Goal: Information Seeking & Learning: Stay updated

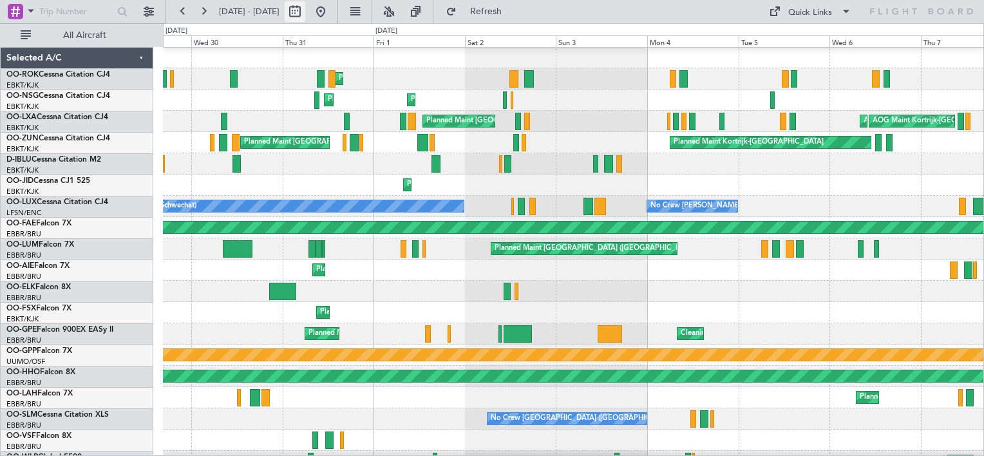
click at [305, 8] on button at bounding box center [294, 11] width 21 height 21
select select "7"
select select "2025"
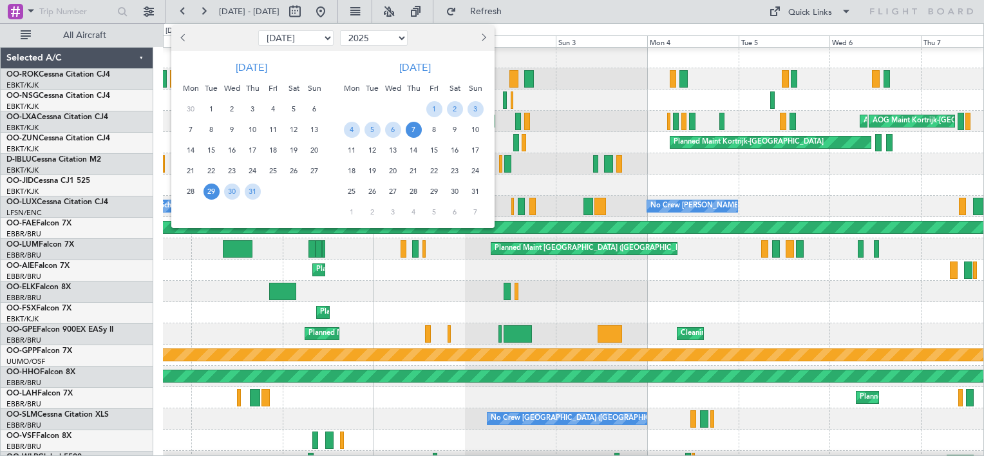
click at [484, 37] on span "Next month" at bounding box center [482, 37] width 8 height 8
select select "8"
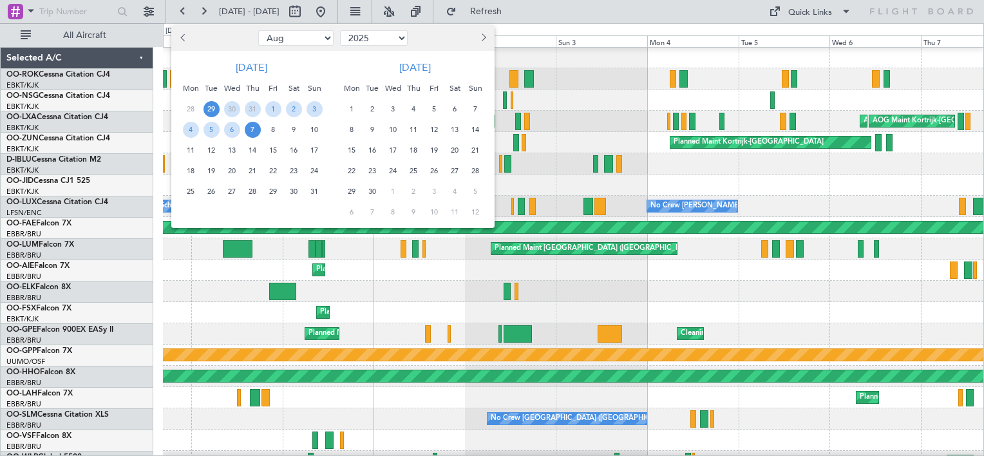
click at [191, 191] on span "25" at bounding box center [191, 191] width 16 height 16
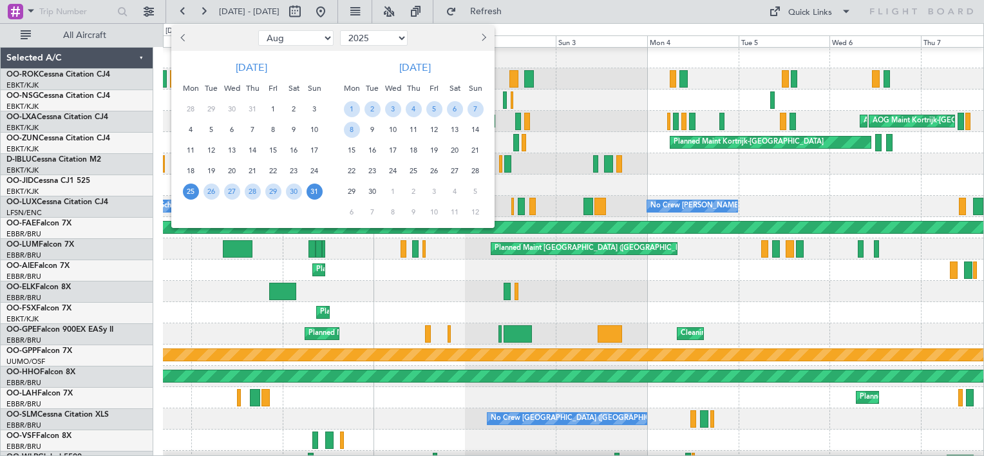
click at [319, 192] on span "31" at bounding box center [314, 191] width 16 height 16
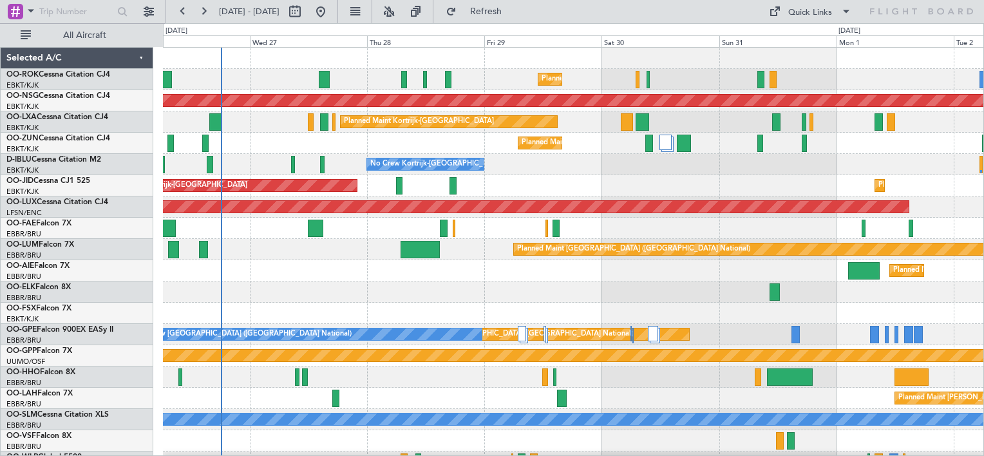
click at [490, 265] on div "Planned Maint [GEOGRAPHIC_DATA] ([GEOGRAPHIC_DATA])" at bounding box center [573, 270] width 820 height 21
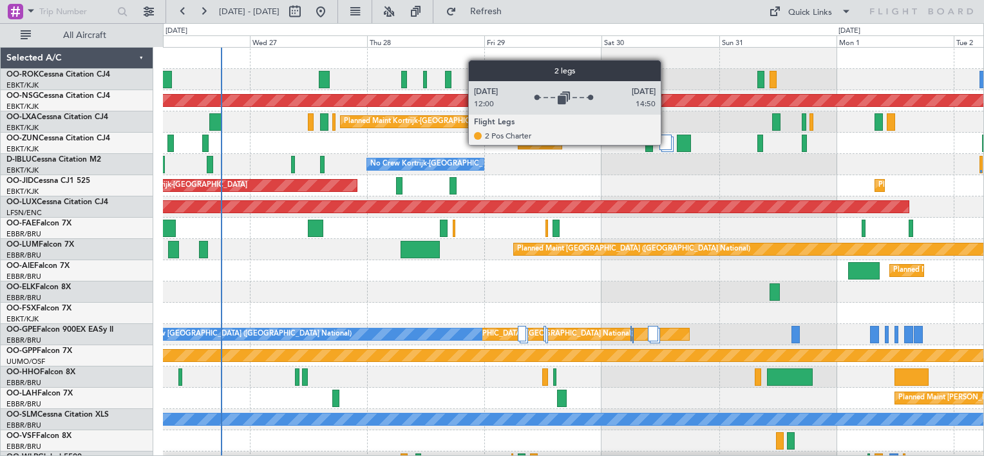
click at [666, 144] on div at bounding box center [665, 142] width 12 height 15
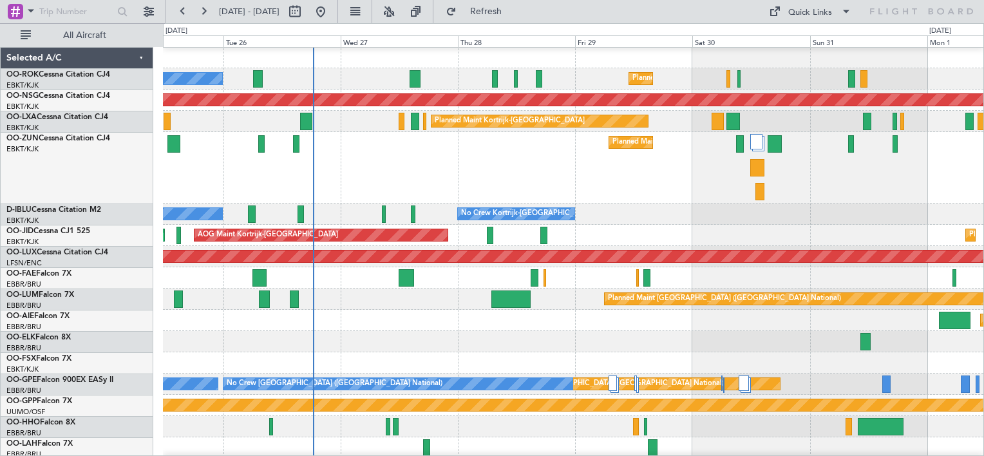
click at [512, 162] on div "Planned Maint Kortrijk-[GEOGRAPHIC_DATA]" at bounding box center [573, 167] width 820 height 71
click at [513, 11] on span "Refresh" at bounding box center [486, 11] width 54 height 9
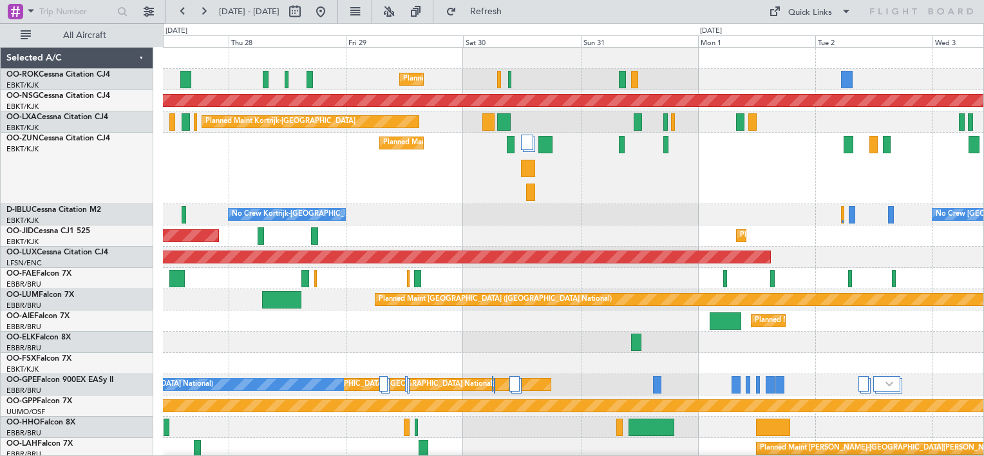
click at [369, 189] on div "Planned Maint Kortrijk-[GEOGRAPHIC_DATA]" at bounding box center [573, 168] width 820 height 71
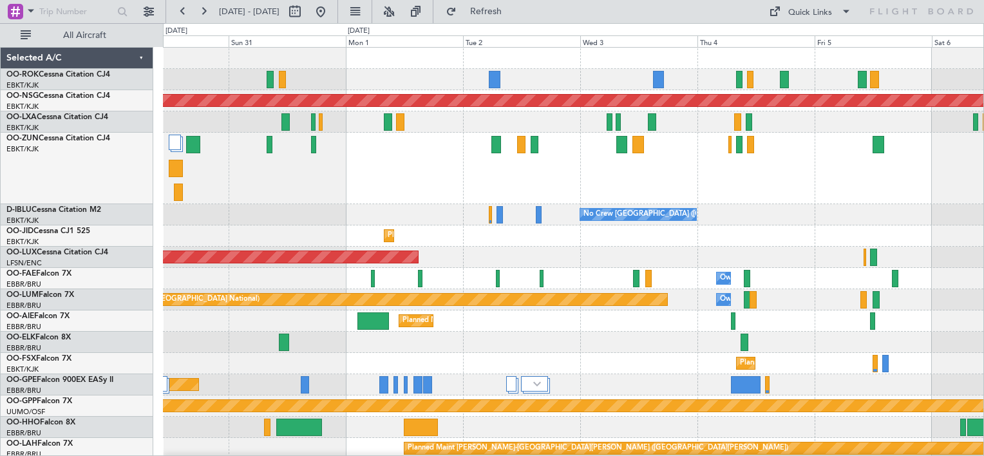
click at [391, 204] on div "Planned Maint Kortrijk-[GEOGRAPHIC_DATA] Planned Maint [GEOGRAPHIC_DATA] ([GEOG…" at bounding box center [573, 285] width 820 height 475
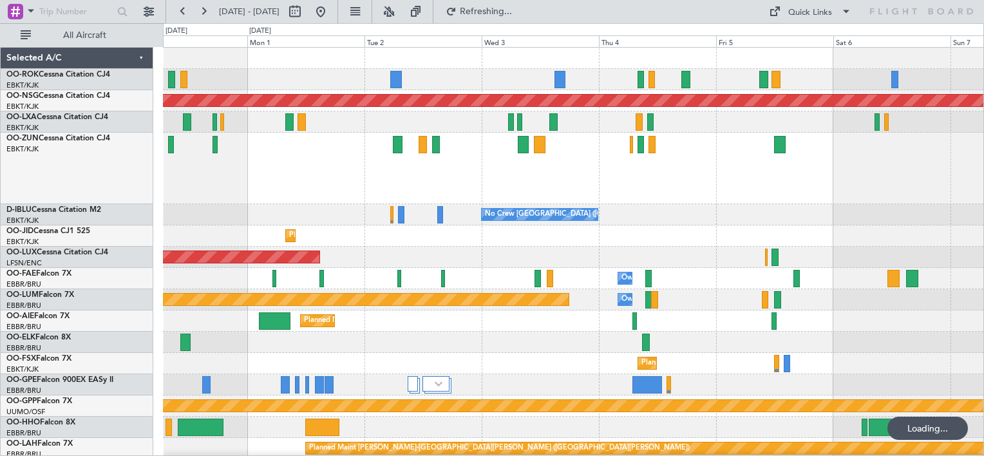
click at [456, 198] on div "Planned Maint Kortrijk-[GEOGRAPHIC_DATA]" at bounding box center [573, 168] width 820 height 71
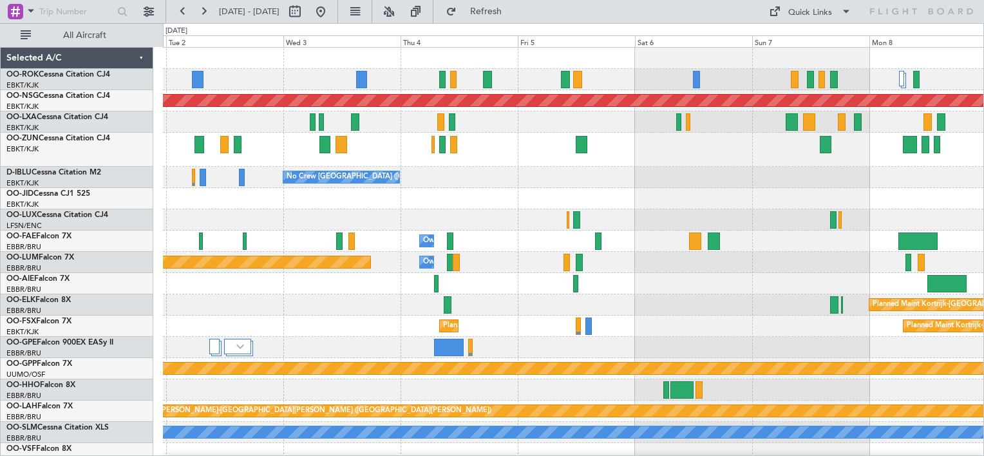
click at [477, 189] on div "Planned Maint [GEOGRAPHIC_DATA] ([GEOGRAPHIC_DATA]) No Crew [GEOGRAPHIC_DATA] (…" at bounding box center [573, 267] width 820 height 438
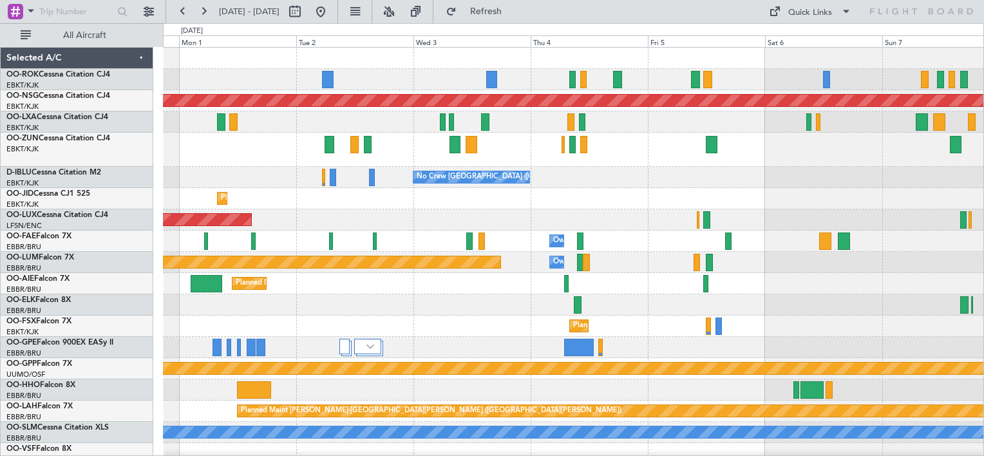
click at [895, 181] on div "Planned Maint [GEOGRAPHIC_DATA] ([GEOGRAPHIC_DATA]) No Crew [GEOGRAPHIC_DATA] (…" at bounding box center [573, 267] width 820 height 438
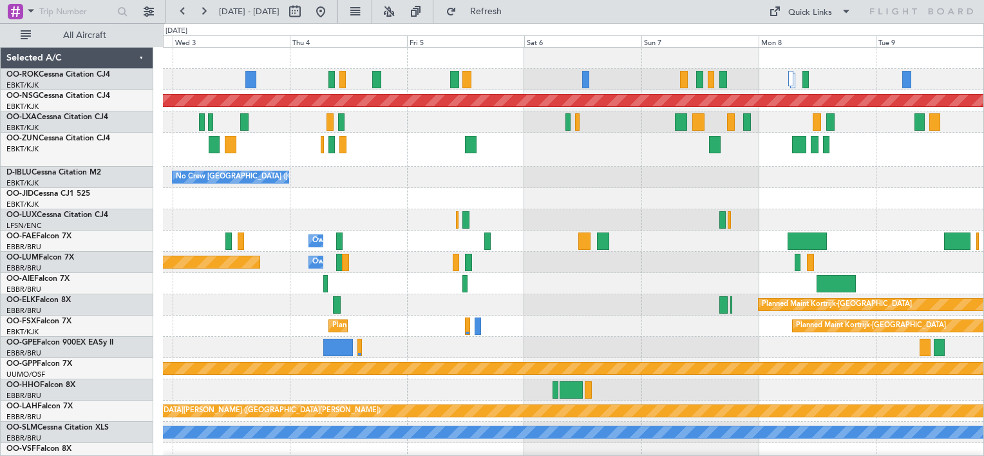
click at [246, 127] on div at bounding box center [573, 121] width 820 height 21
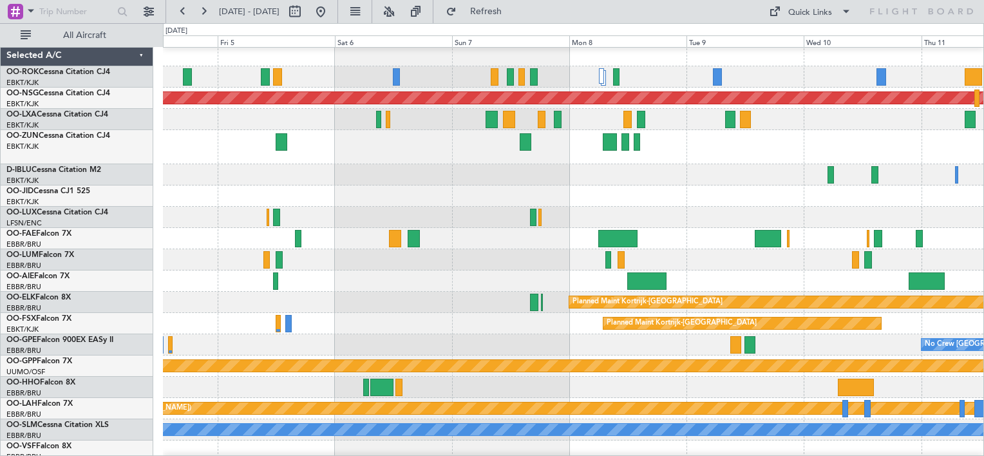
scroll to position [5, 0]
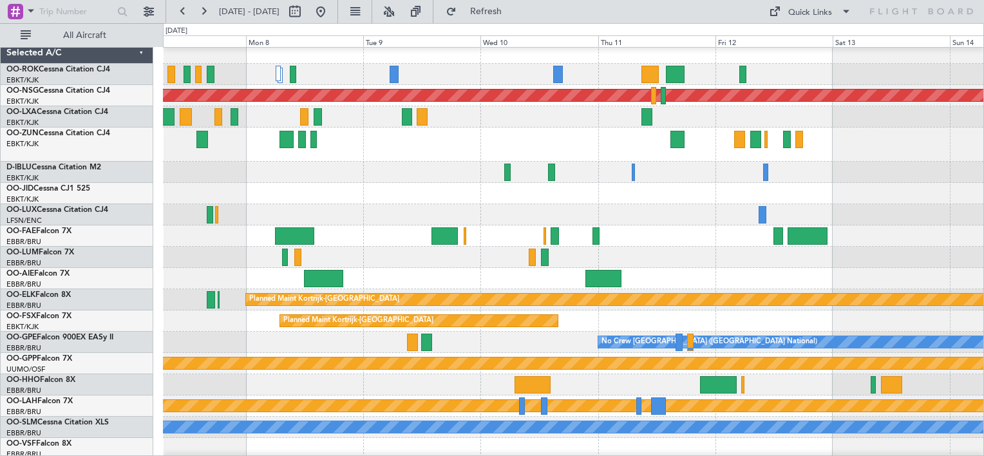
click at [544, 129] on div at bounding box center [573, 144] width 820 height 34
click at [554, 172] on div at bounding box center [573, 172] width 820 height 21
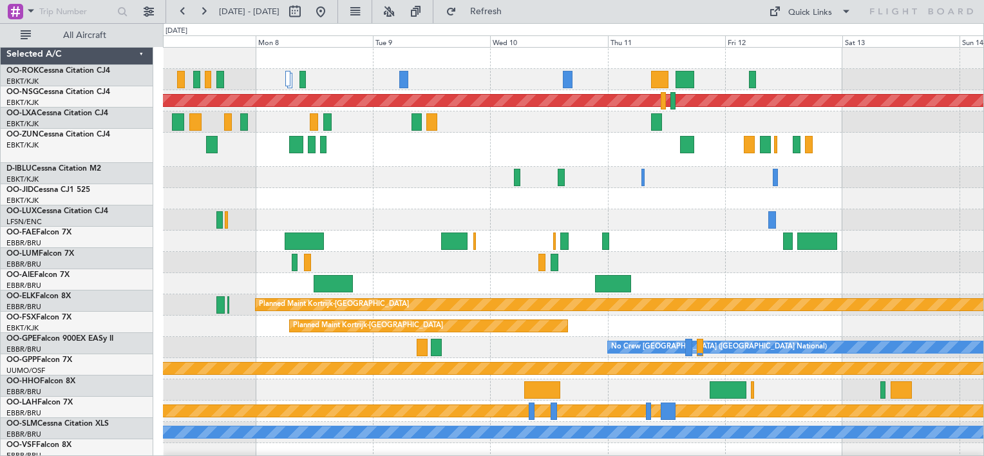
scroll to position [0, 0]
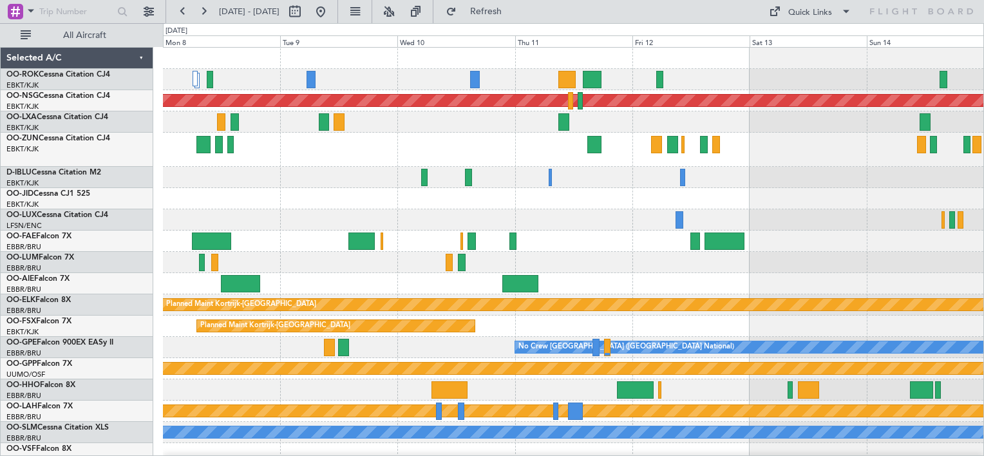
click at [452, 281] on div "Planned Maint [GEOGRAPHIC_DATA] ([GEOGRAPHIC_DATA]) Planned Maint [GEOGRAPHIC_D…" at bounding box center [573, 267] width 820 height 438
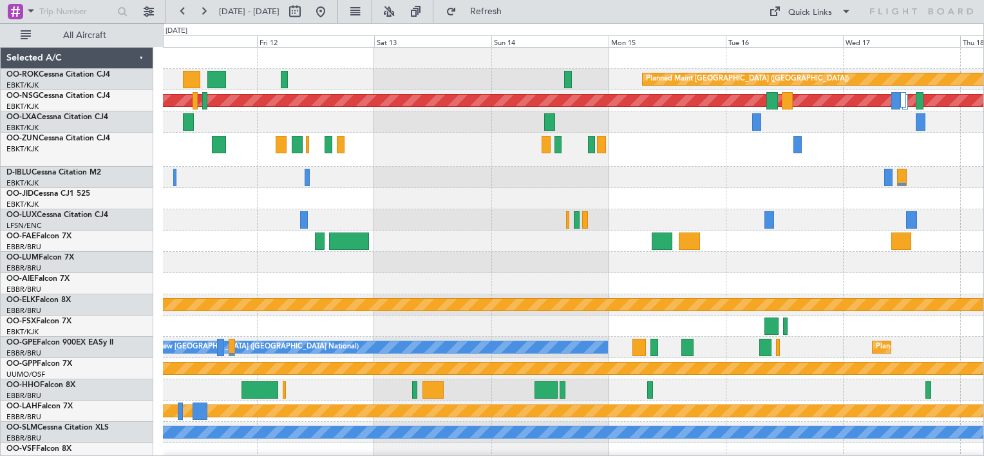
click at [402, 273] on div "Planned Maint [GEOGRAPHIC_DATA] ([GEOGRAPHIC_DATA]) Planned Maint [GEOGRAPHIC_D…" at bounding box center [573, 267] width 820 height 438
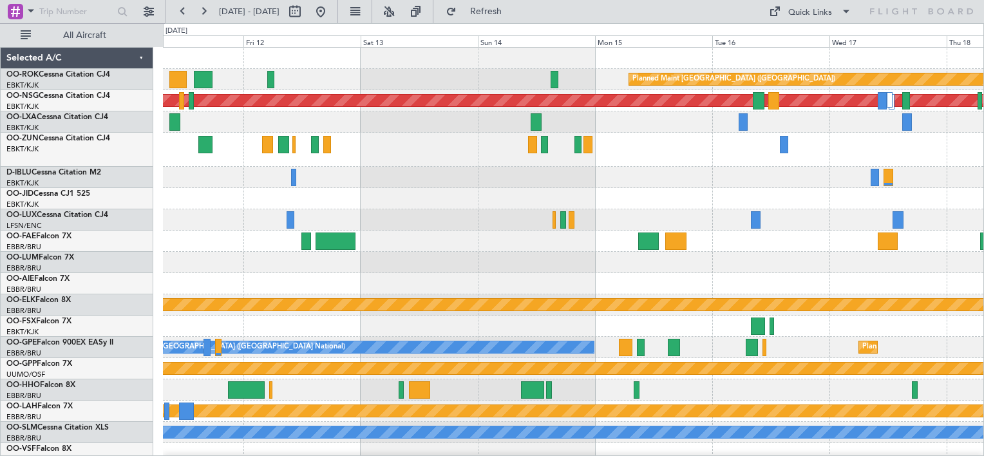
click at [657, 265] on div "Planned Maint [GEOGRAPHIC_DATA] ([GEOGRAPHIC_DATA]) Planned Maint [GEOGRAPHIC_D…" at bounding box center [573, 267] width 820 height 438
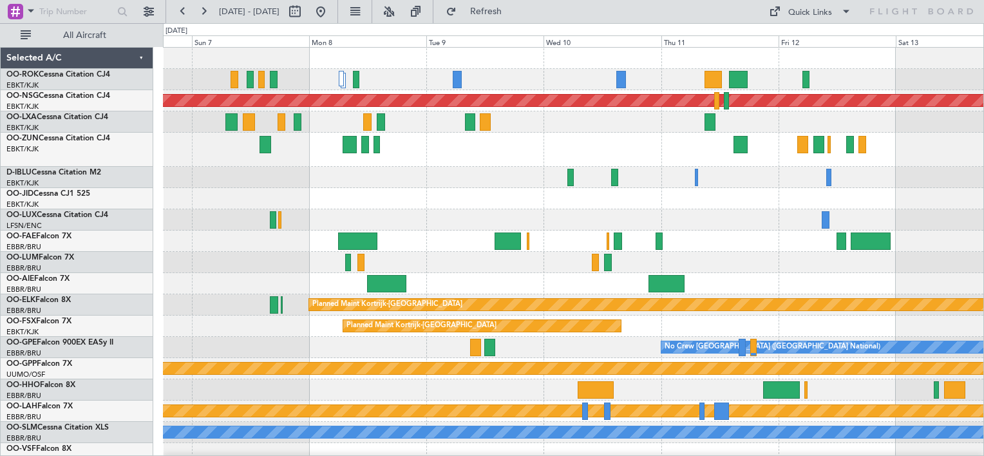
click at [983, 329] on html "[DATE] - [DATE] Refresh Quick Links All Aircraft Planned Maint [GEOGRAPHIC_DATA…" at bounding box center [492, 228] width 984 height 456
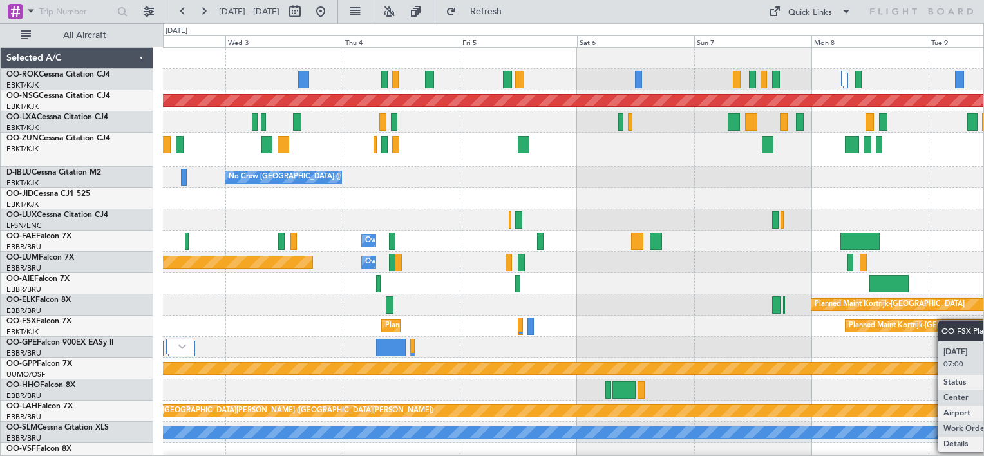
click at [957, 322] on div "Planned Maint [GEOGRAPHIC_DATA] ([GEOGRAPHIC_DATA]) No Crew [GEOGRAPHIC_DATA] (…" at bounding box center [573, 267] width 820 height 438
